Goal: Register for event/course

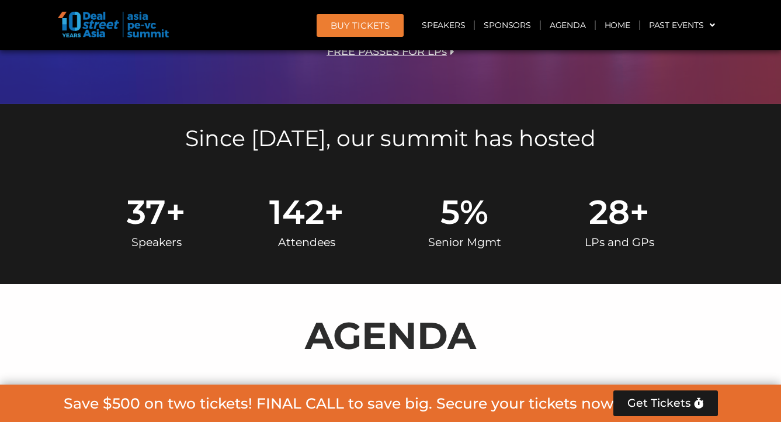
scroll to position [491, 0]
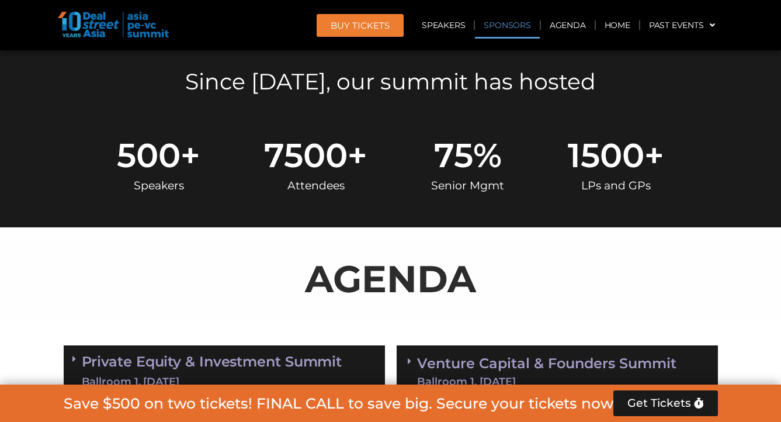
click at [509, 20] on link "Sponsors" at bounding box center [507, 25] width 64 height 27
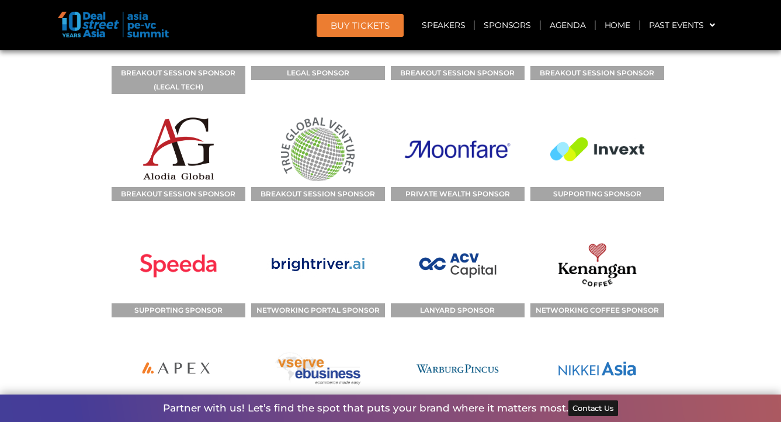
scroll to position [9236, 0]
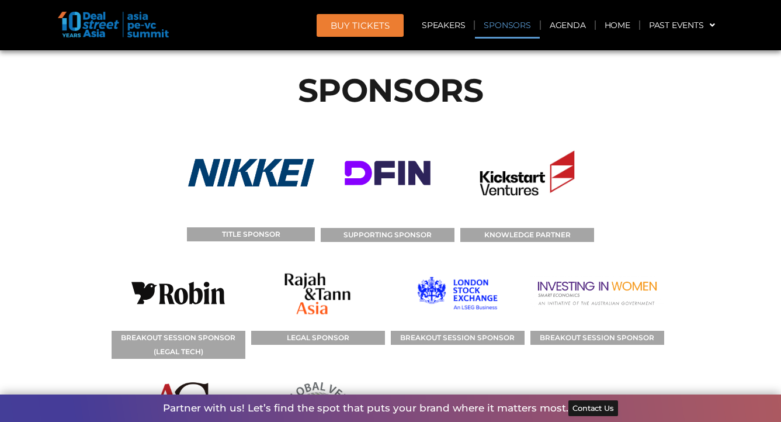
click at [168, 376] on img at bounding box center [179, 413] width 134 height 75
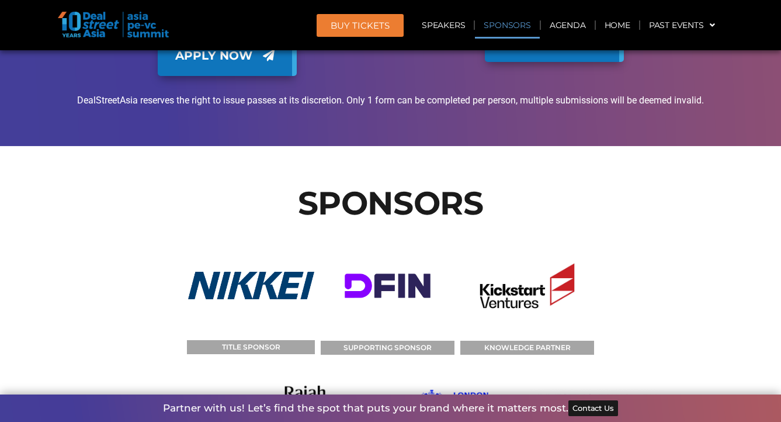
scroll to position [9123, 0]
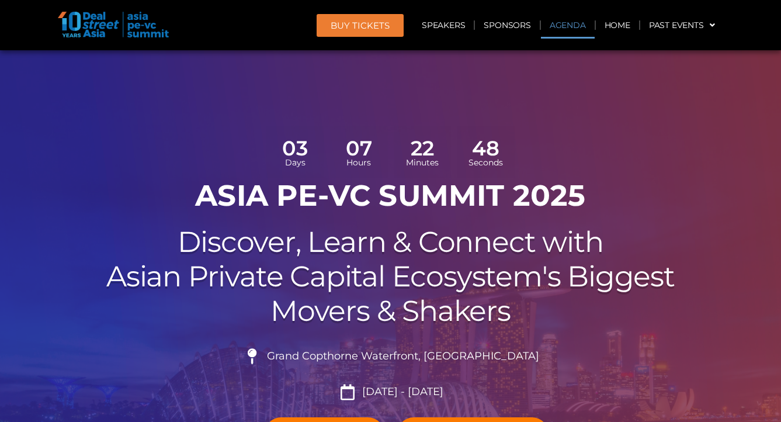
click at [547, 24] on link "Agenda" at bounding box center [568, 25] width 54 height 27
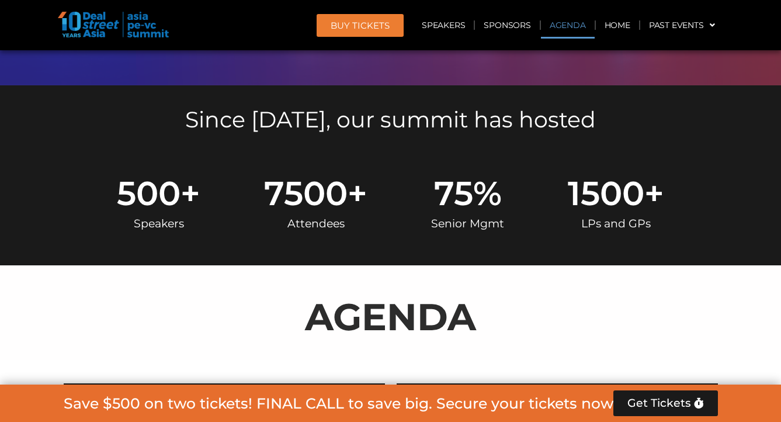
scroll to position [673, 0]
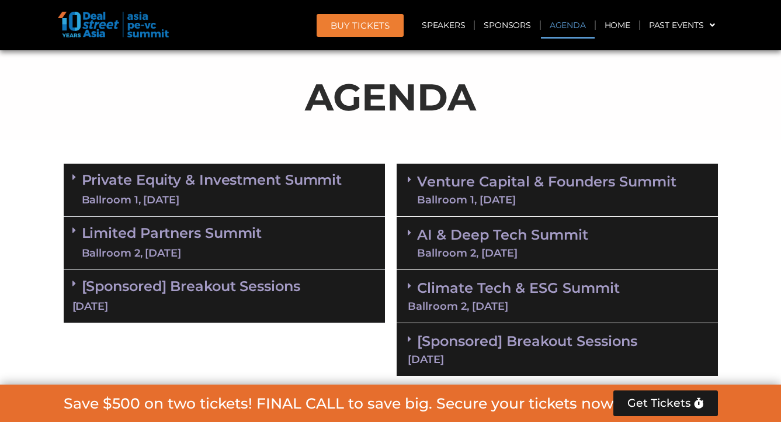
click at [206, 186] on link "Private Equity & Investment Summit Ballroom 1, 10 Sept" at bounding box center [212, 189] width 260 height 35
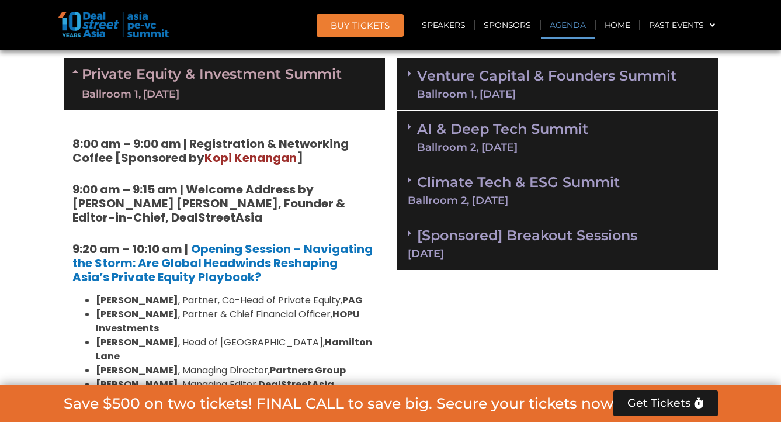
scroll to position [777, 0]
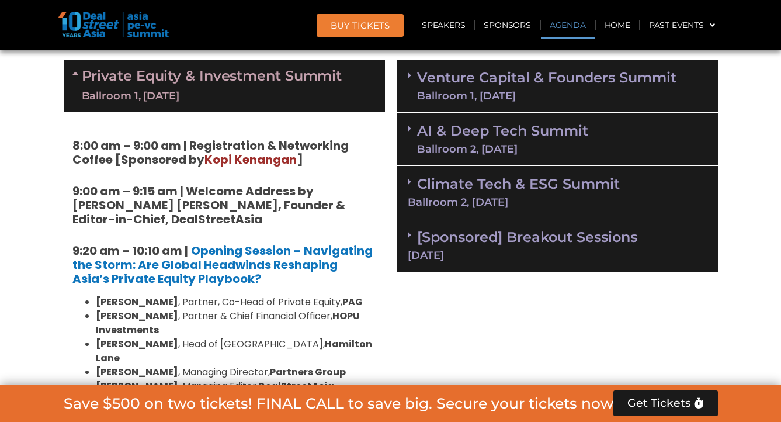
click at [504, 74] on link "Venture Capital & Founders​ Summit Ballroom 1, 11 Sept" at bounding box center [546, 86] width 259 height 30
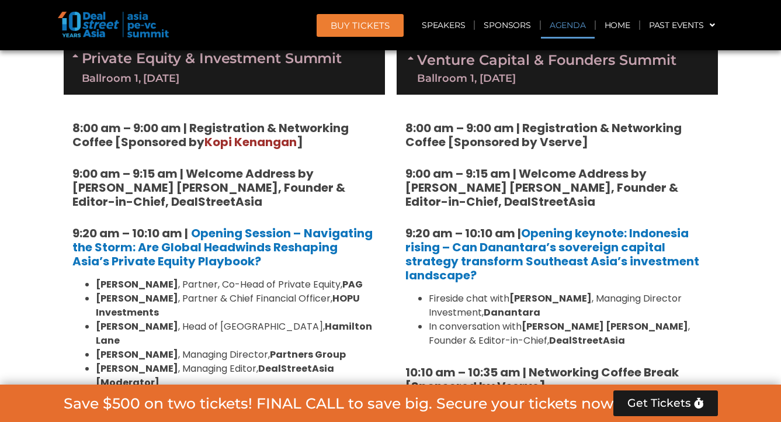
scroll to position [802, 0]
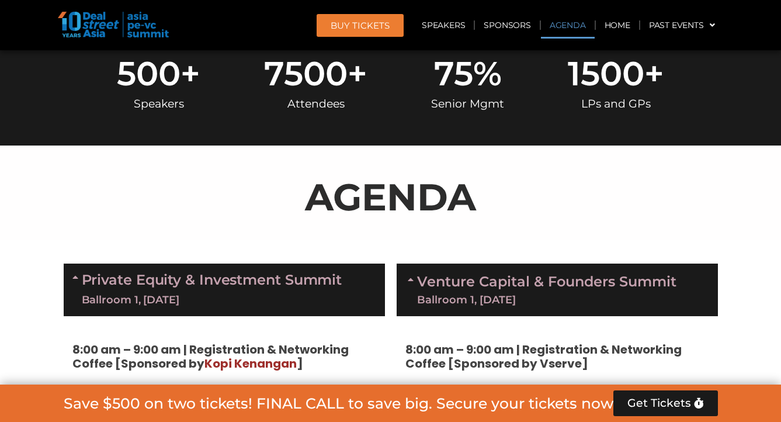
scroll to position [0, 0]
